Goal: Task Accomplishment & Management: Use online tool/utility

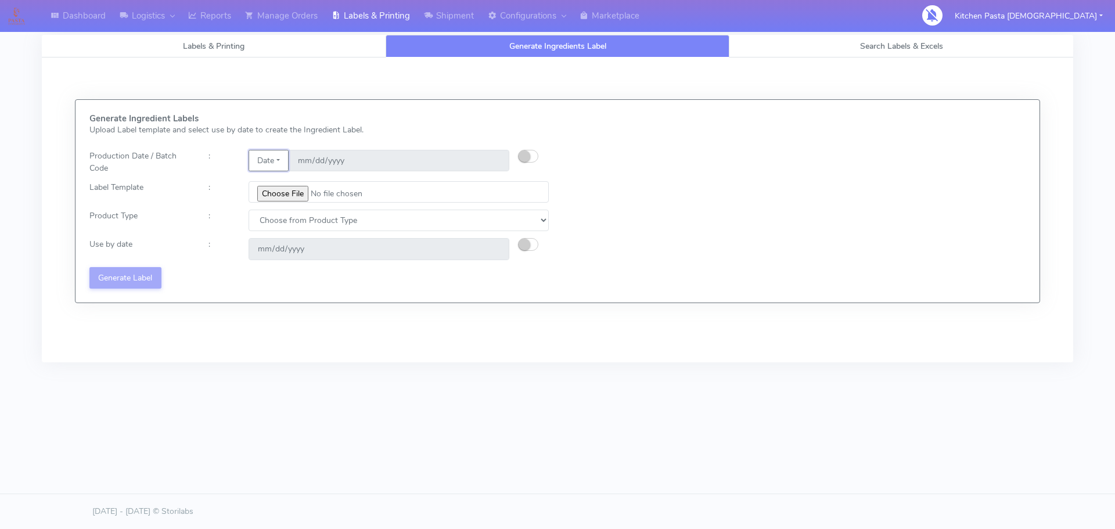
click at [272, 164] on button "Date" at bounding box center [269, 160] width 40 height 21
click at [284, 191] on link "Code" at bounding box center [295, 183] width 92 height 19
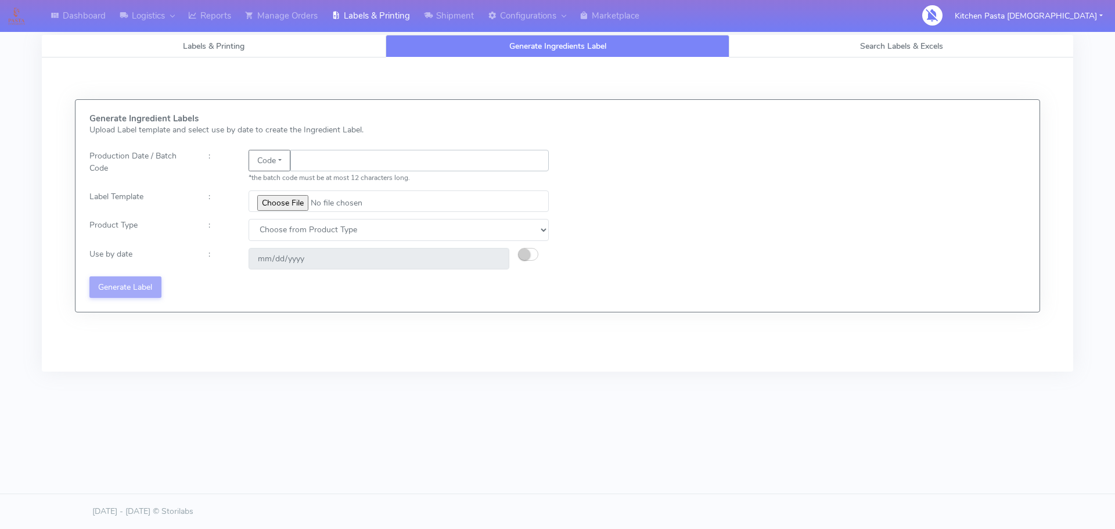
click at [317, 168] on input "text" at bounding box center [419, 160] width 258 height 21
type input "25246"
click at [287, 200] on input "file" at bounding box center [399, 201] width 300 height 21
type input "C:\fakepath\Pasta Evangelists truffle mac & cheese for 1_V2.jpg"
click at [295, 199] on input "file" at bounding box center [399, 201] width 300 height 21
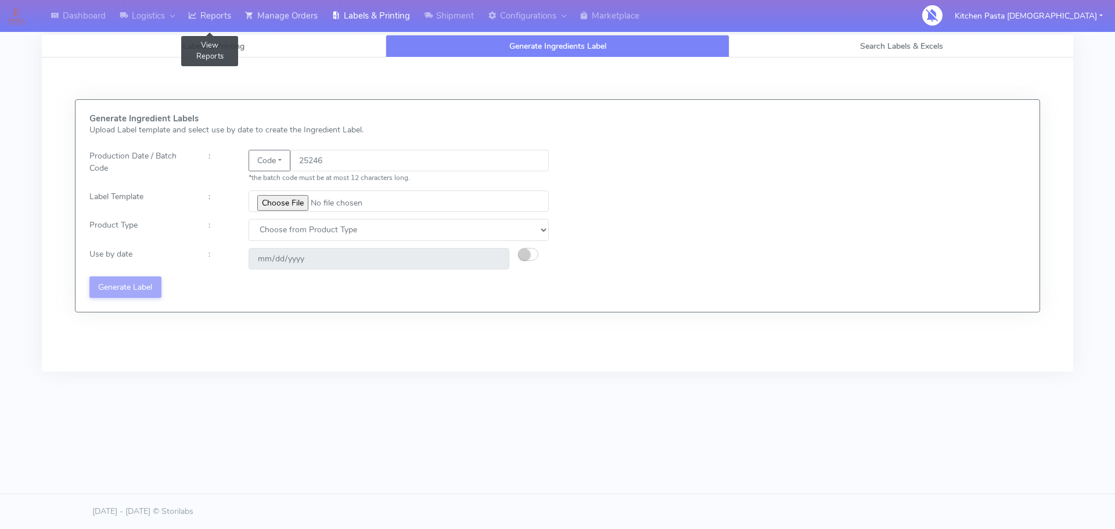
drag, startPoint x: 231, startPoint y: 18, endPoint x: 254, endPoint y: 14, distance: 23.6
click at [231, 18] on link "Reports" at bounding box center [209, 16] width 57 height 32
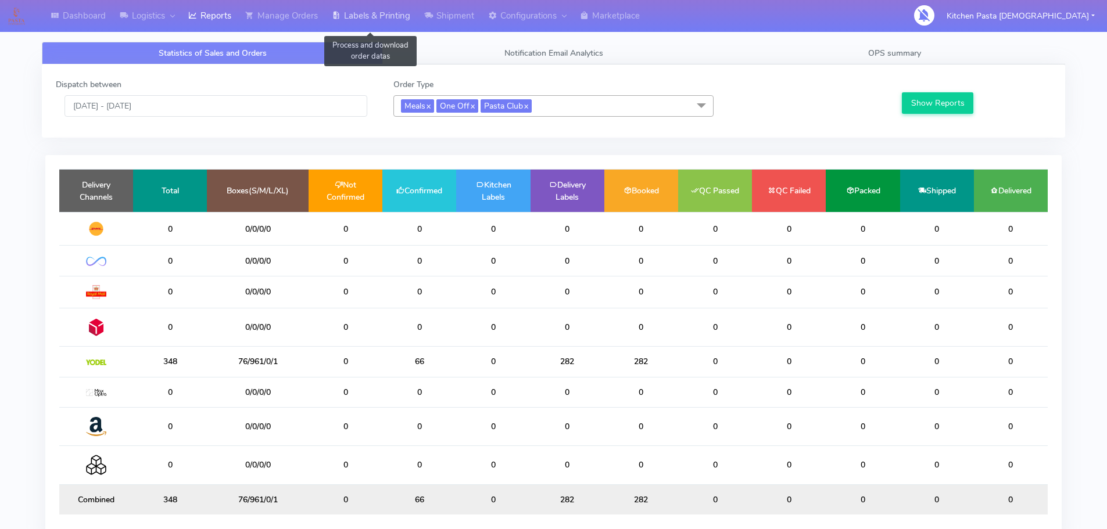
click at [351, 15] on link "Labels & Printing" at bounding box center [371, 16] width 92 height 32
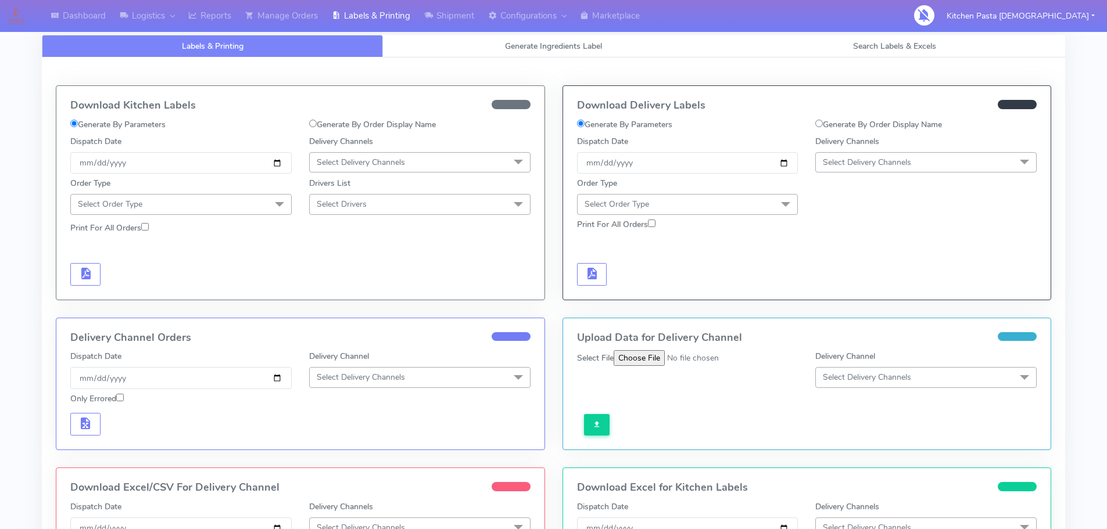
select select "All"
click at [803, 48] on link "Search Labels & Excels" at bounding box center [894, 46] width 341 height 23
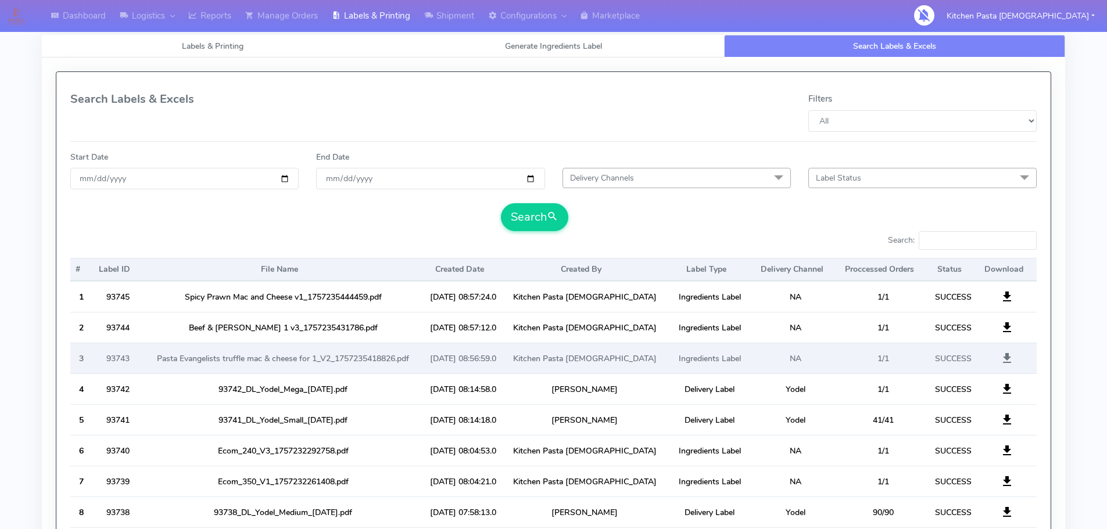
drag, startPoint x: 1005, startPoint y: 357, endPoint x: 1004, endPoint y: 351, distance: 5.9
click at [1005, 357] on span at bounding box center [1007, 360] width 14 height 11
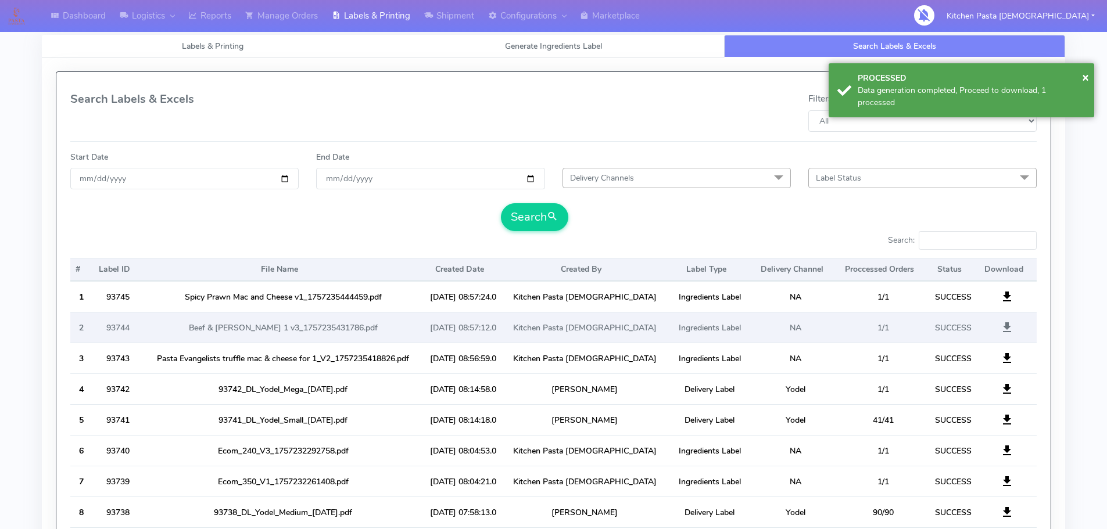
click at [1007, 326] on span at bounding box center [1007, 330] width 14 height 11
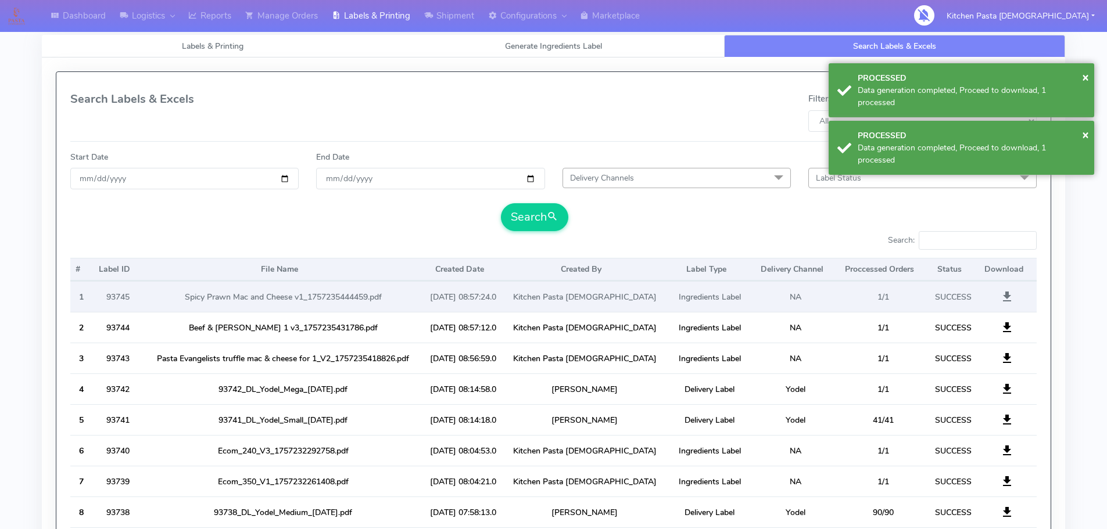
click at [1008, 297] on span at bounding box center [1007, 299] width 14 height 11
